Goal: Information Seeking & Learning: Understand process/instructions

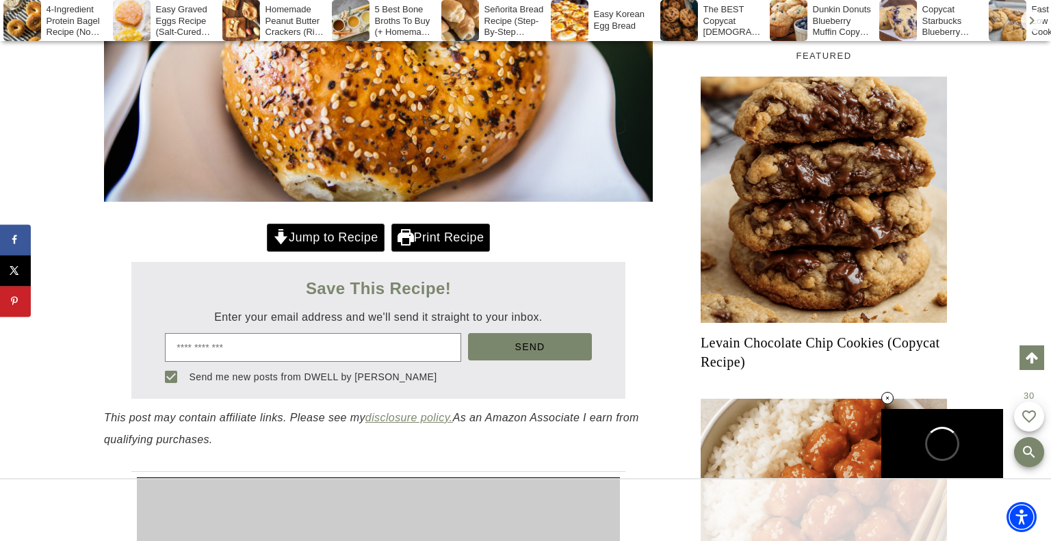
click at [346, 232] on link "Jump to Recipe" at bounding box center [326, 238] width 118 height 28
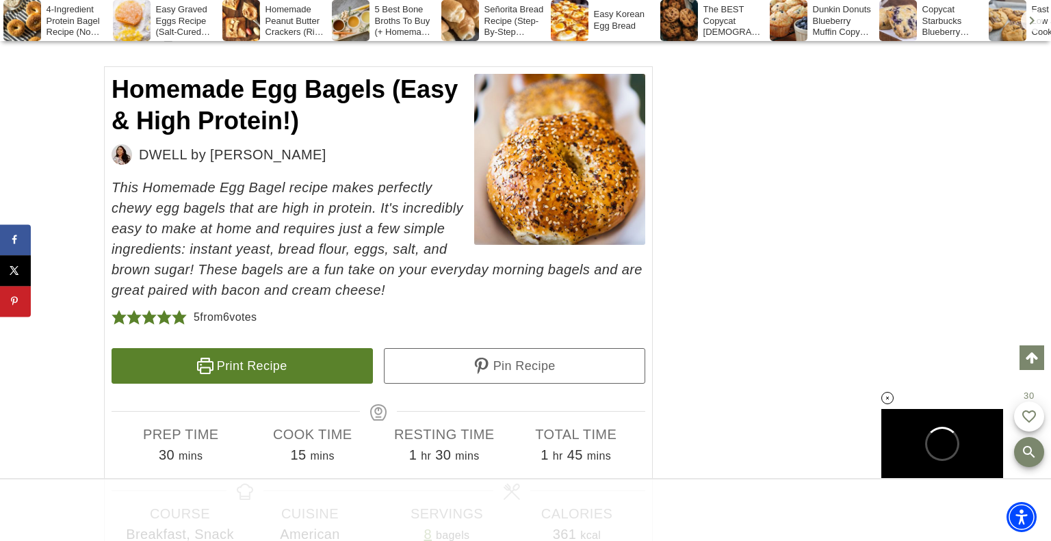
click at [294, 181] on em "This Homemade Egg Bagel recipe makes perfectly chewy egg bagels that are high i…" at bounding box center [376, 239] width 531 height 118
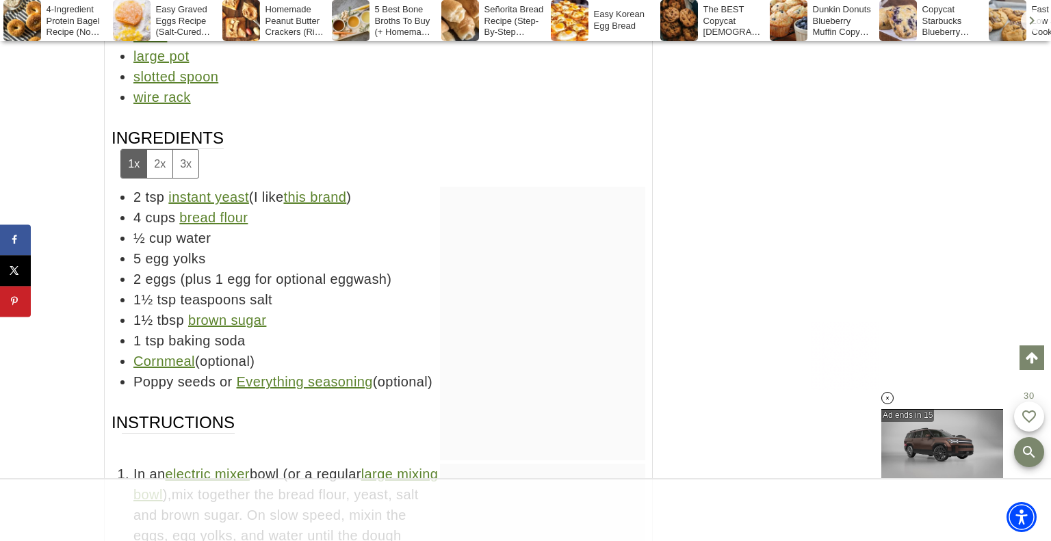
scroll to position [9565, 0]
